Goal: Information Seeking & Learning: Learn about a topic

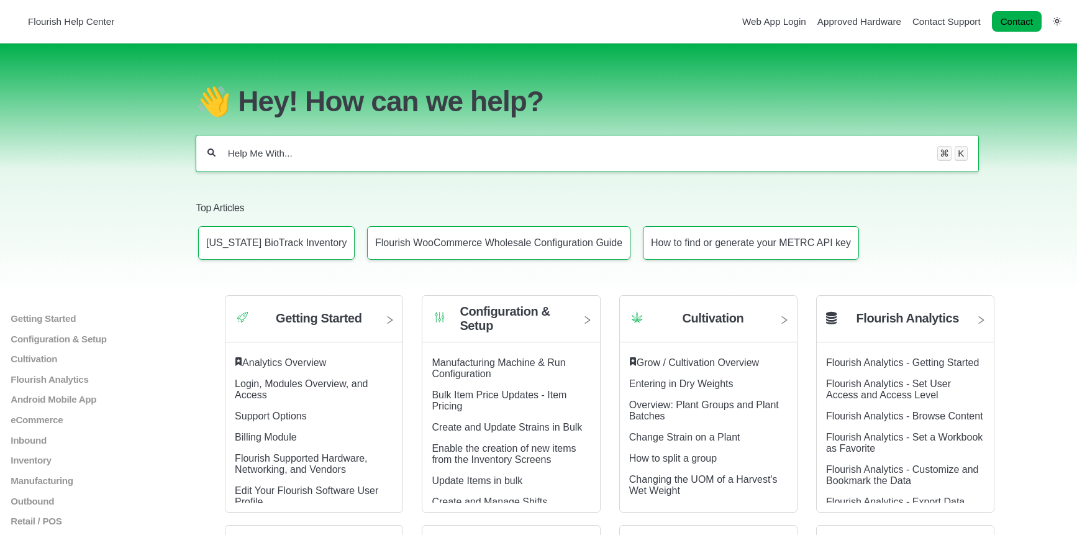
click at [331, 150] on input "Help Me With..." at bounding box center [577, 153] width 700 height 12
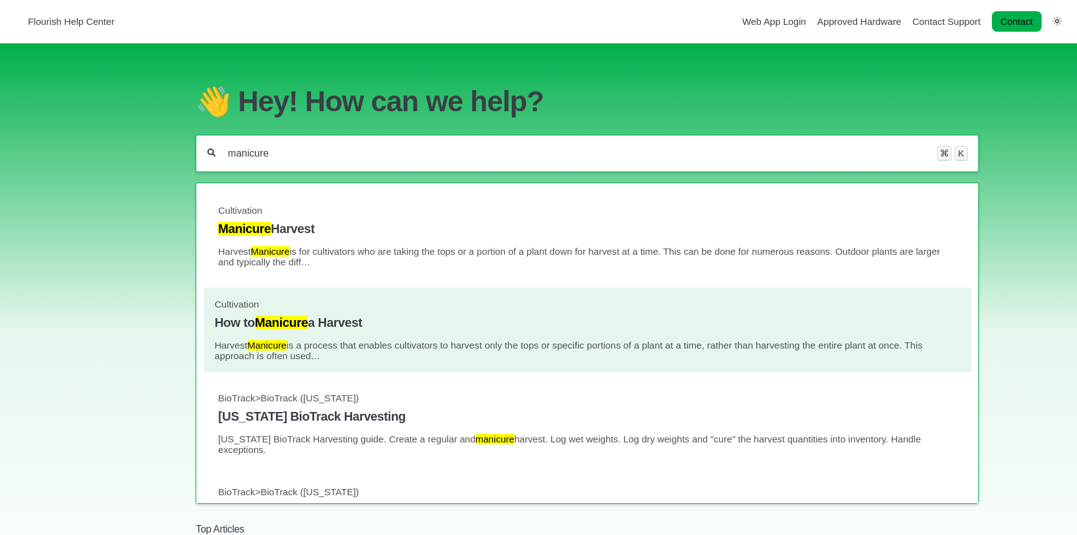
type input "manicure"
click at [385, 330] on link "Cultivation How to Manicure a Harvest Harvest Manicure is a process that enable…" at bounding box center [587, 330] width 747 height 62
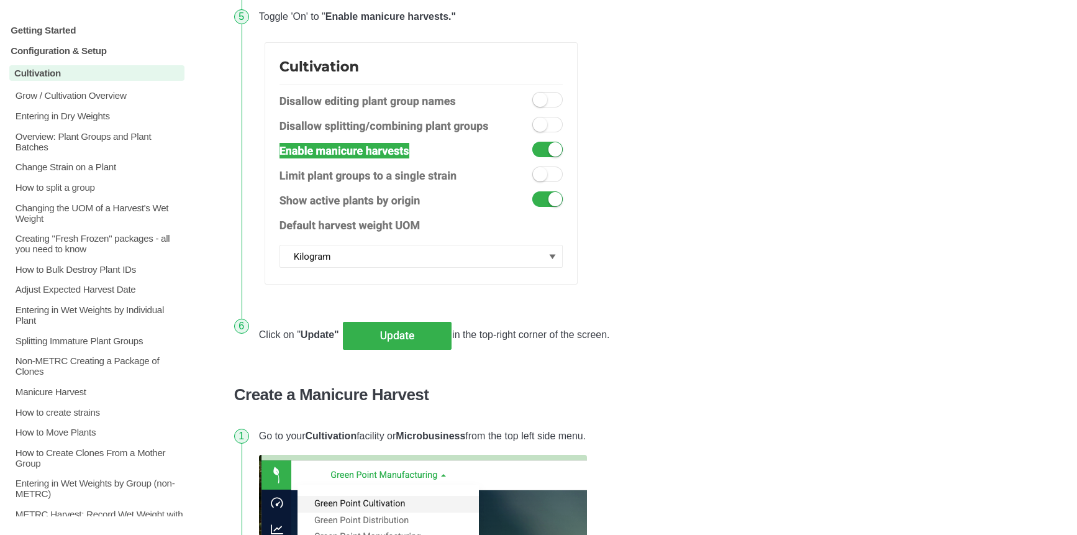
scroll to position [601, 0]
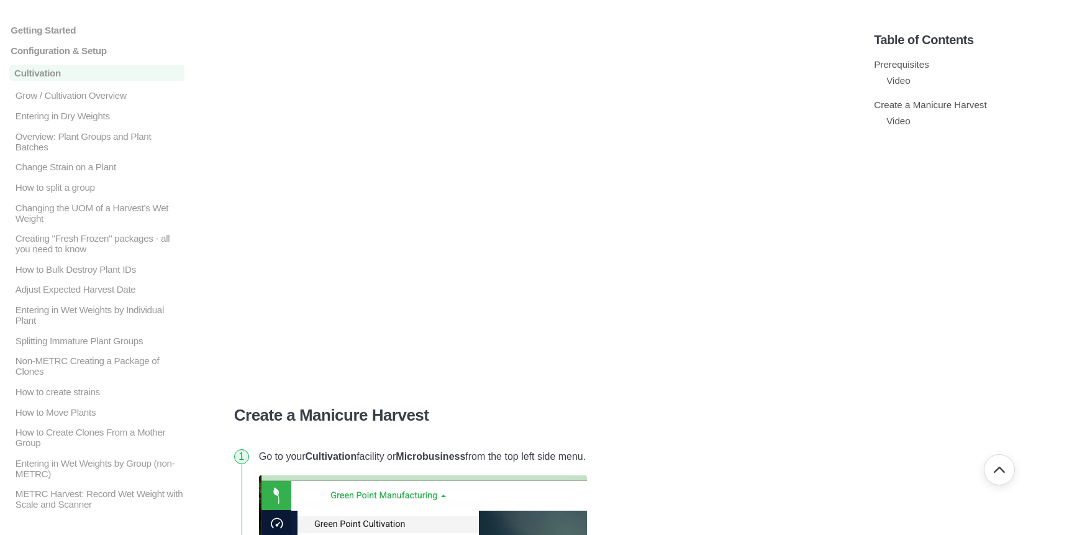
scroll to position [877, 0]
